Goal: Learn about a topic: Learn about a topic

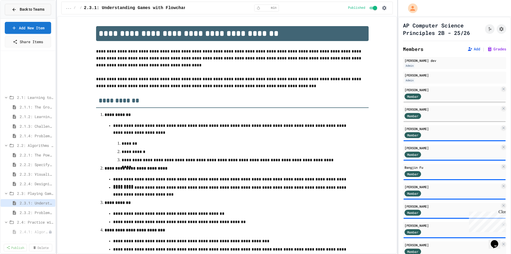
click at [18, 7] on div "Back to Teams" at bounding box center [28, 10] width 33 height 6
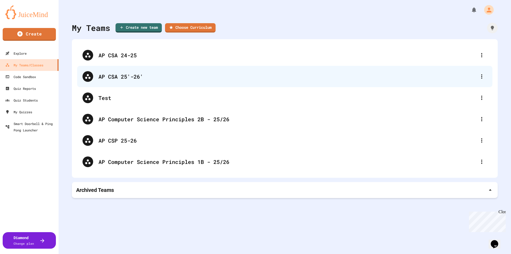
click at [129, 77] on div "AP CSA 25'-26'" at bounding box center [287, 76] width 378 height 8
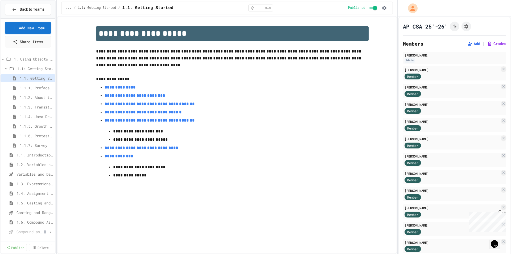
click at [34, 232] on span "Compound assignment operators - Quiz" at bounding box center [30, 232] width 27 height 6
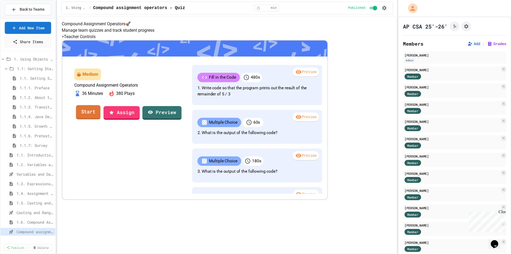
click at [101, 119] on link "Start" at bounding box center [88, 112] width 24 height 14
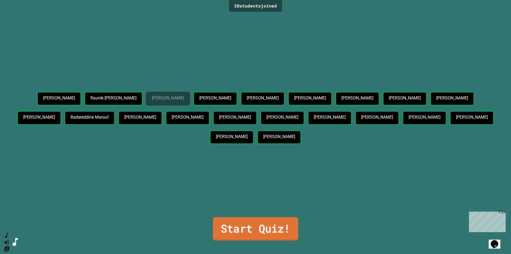
click at [234, 225] on link "Start Quiz!" at bounding box center [255, 228] width 85 height 23
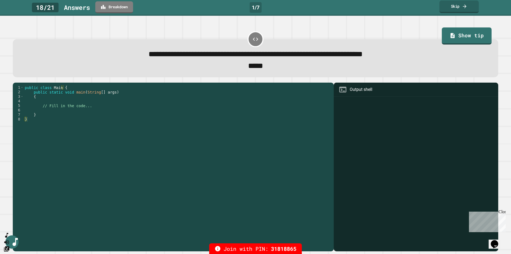
click at [458, 6] on link "Skip" at bounding box center [458, 7] width 39 height 13
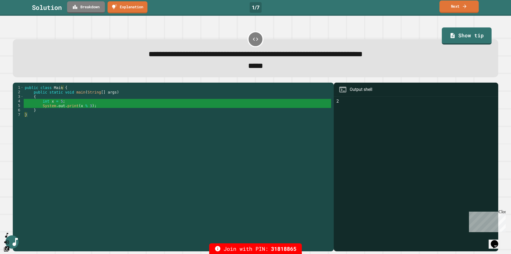
click at [460, 6] on link "Next" at bounding box center [458, 7] width 39 height 13
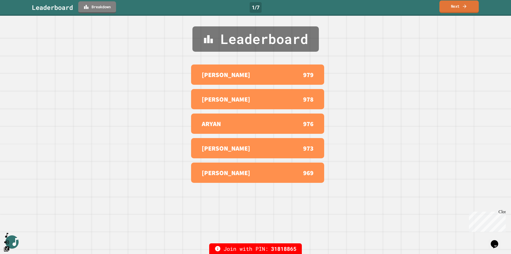
click at [457, 9] on link "Next" at bounding box center [458, 7] width 39 height 13
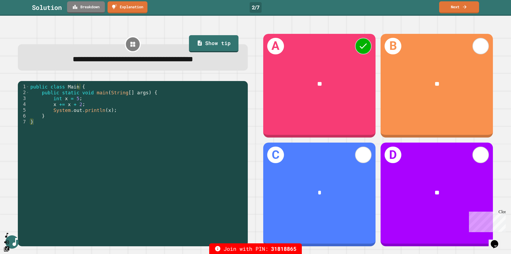
type textarea "**********"
drag, startPoint x: 55, startPoint y: 106, endPoint x: 61, endPoint y: 104, distance: 6.0
click at [61, 104] on div "public class Main { public static void main ( String [ ] args ) { int x = 5 ; x…" at bounding box center [137, 163] width 216 height 158
click at [61, 104] on div "public class Main { public static void main ( String [ ] args ) { int x = 5 ; x…" at bounding box center [137, 157] width 216 height 146
drag, startPoint x: 51, startPoint y: 106, endPoint x: 59, endPoint y: 105, distance: 7.4
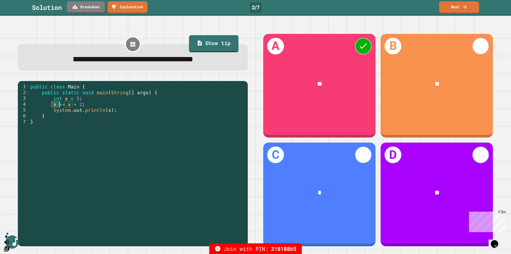
click at [59, 105] on div "public class Main { public static void main ( String [ ] args ) { int x = 5 ; x…" at bounding box center [137, 163] width 216 height 158
click at [457, 7] on link "Next" at bounding box center [458, 7] width 39 height 13
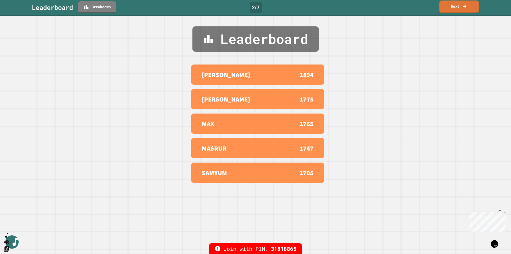
click at [462, 6] on icon at bounding box center [464, 6] width 5 height 6
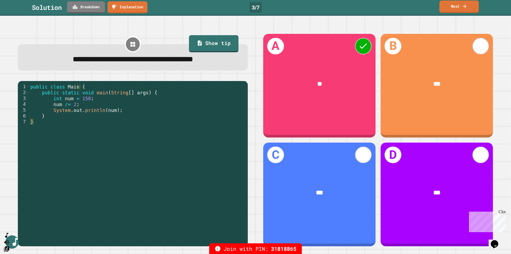
click at [455, 8] on link "Next" at bounding box center [458, 7] width 39 height 13
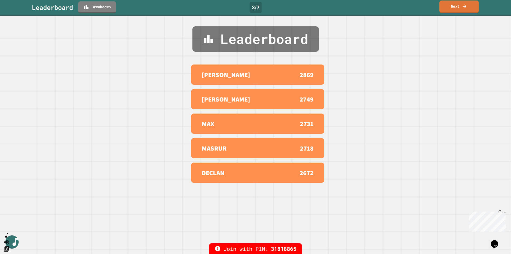
click at [455, 8] on link "Next" at bounding box center [458, 7] width 39 height 13
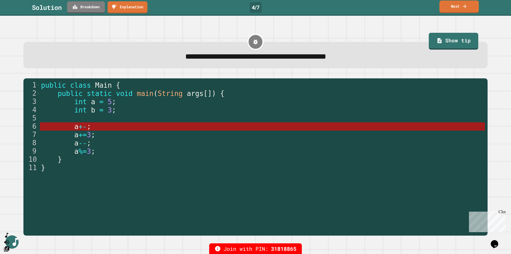
click at [460, 6] on link "Next" at bounding box center [458, 7] width 39 height 13
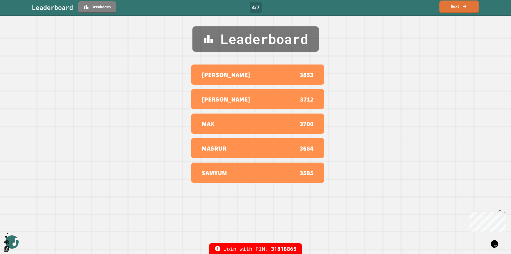
click at [460, 6] on link "Next" at bounding box center [458, 7] width 39 height 13
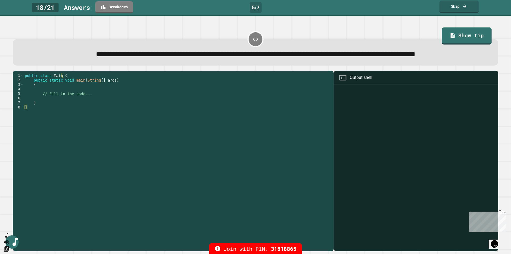
click at [457, 6] on link "Skip" at bounding box center [458, 7] width 39 height 13
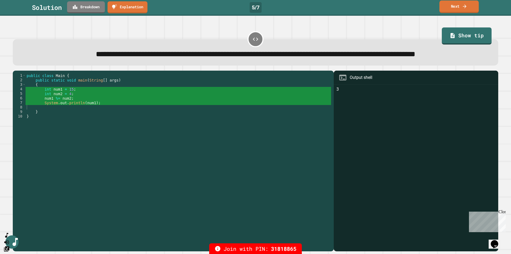
click at [459, 5] on link "Next" at bounding box center [458, 7] width 39 height 13
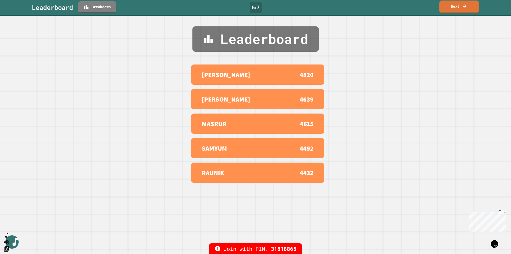
click at [457, 5] on link "Next" at bounding box center [458, 7] width 39 height 13
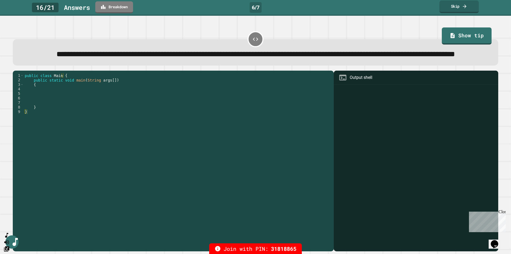
click at [456, 6] on link "Skip" at bounding box center [458, 7] width 39 height 13
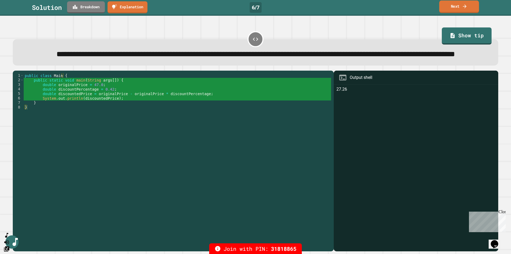
click at [456, 5] on link "Next" at bounding box center [459, 7] width 40 height 13
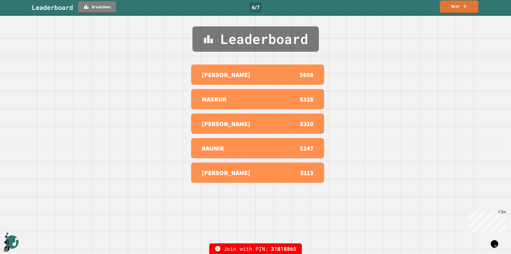
click at [459, 5] on link "Next" at bounding box center [459, 7] width 39 height 13
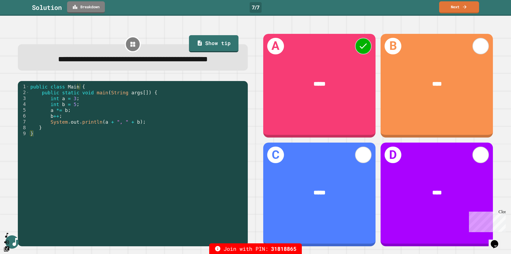
type textarea "****"
drag, startPoint x: 59, startPoint y: 130, endPoint x: 53, endPoint y: 130, distance: 5.3
drag, startPoint x: 53, startPoint y: 130, endPoint x: 44, endPoint y: 132, distance: 9.7
click at [46, 132] on div "public class Main { public static void main ( String args [ ]) { int a = 3 ; in…" at bounding box center [137, 157] width 216 height 146
click at [452, 7] on link "Next" at bounding box center [459, 7] width 40 height 13
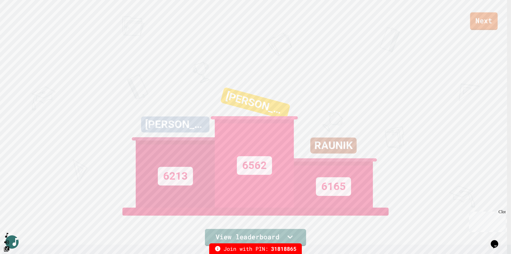
click at [485, 23] on link "Next" at bounding box center [484, 21] width 28 height 18
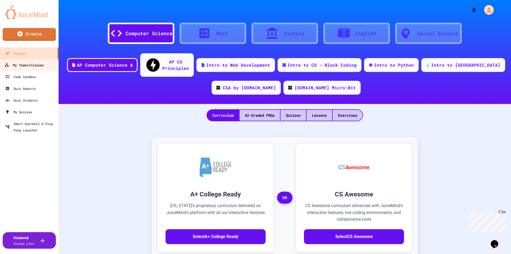
click at [34, 67] on div "My Teams/Classes" at bounding box center [24, 65] width 39 height 7
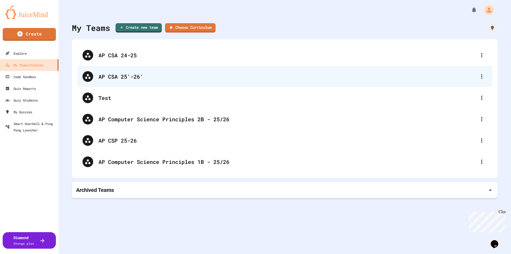
click at [126, 77] on div "AP CSA 25'-26'" at bounding box center [287, 76] width 378 height 8
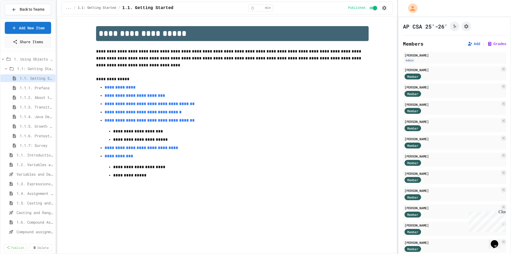
scroll to position [53, 0]
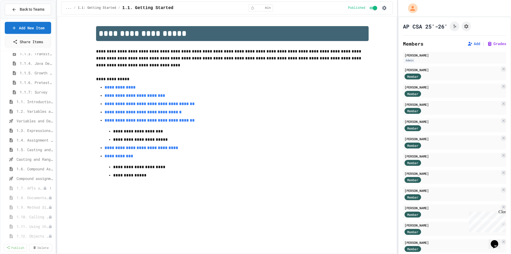
click at [35, 188] on span "1.7. APIs and Libraries" at bounding box center [30, 188] width 27 height 6
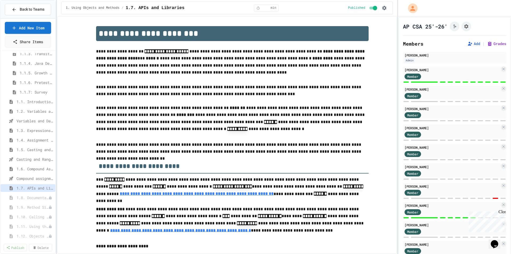
type textarea "*"
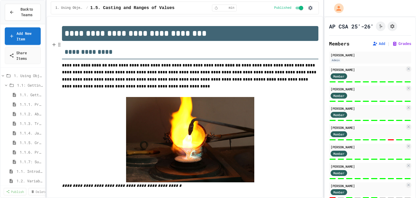
select select "***"
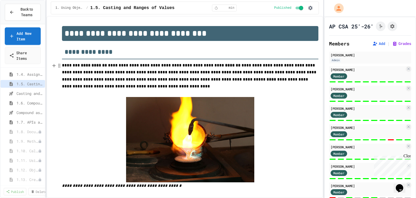
scroll to position [133, 0]
click at [27, 126] on span "1.7. APIs and Libraries" at bounding box center [27, 125] width 21 height 6
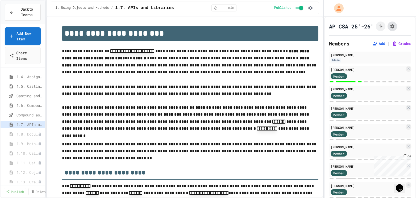
click at [393, 27] on icon "Assignment Settings" at bounding box center [392, 26] width 4 height 4
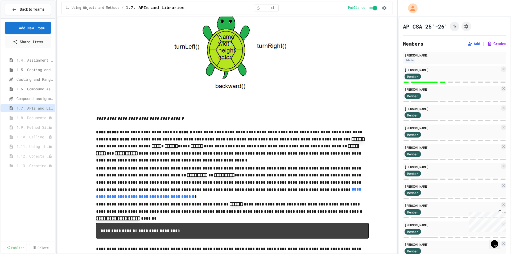
scroll to position [1251, 0]
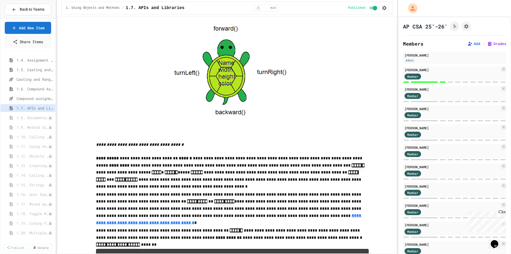
click at [416, 198] on icon "Opens Chat This icon Opens the chat window." at bounding box center [494, 244] width 9 height 9
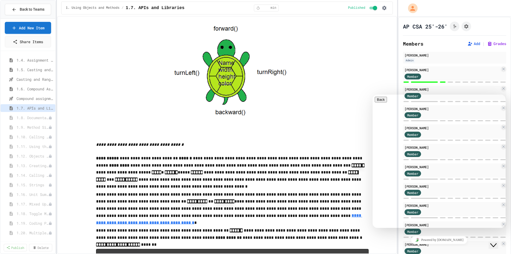
click at [416, 198] on icon "Chat widget" at bounding box center [493, 245] width 6 height 4
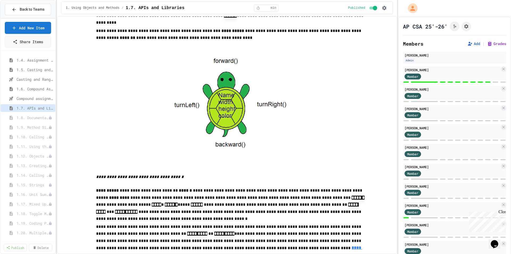
scroll to position [1225, 0]
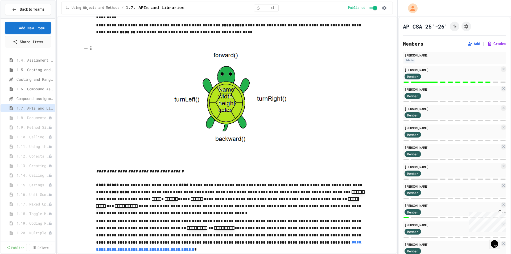
drag, startPoint x: 218, startPoint y: 69, endPoint x: 219, endPoint y: 72, distance: 2.7
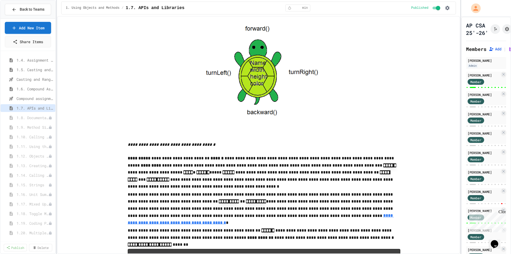
click at [416, 84] on div "**********" at bounding box center [255, 127] width 511 height 254
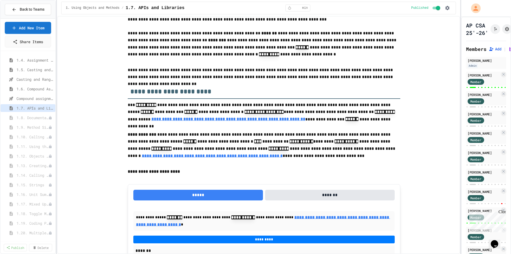
scroll to position [0, 0]
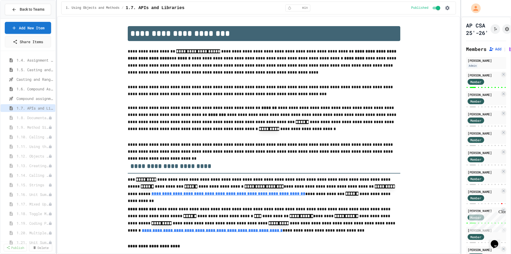
type textarea "*"
